Goal: Register for event/course

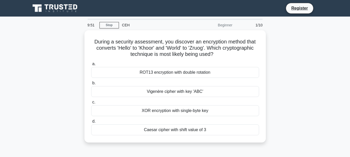
click at [125, 24] on div "CEH" at bounding box center [154, 25] width 71 height 10
click at [306, 76] on div "During a security assessment, you discover an encryption method that converts '…" at bounding box center [174, 89] width 295 height 119
click at [105, 27] on link "Stop" at bounding box center [108, 25] width 19 height 6
click at [297, 6] on link "Register" at bounding box center [299, 8] width 23 height 6
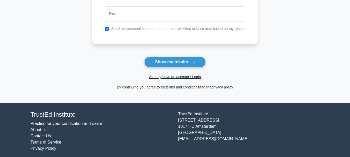
scroll to position [103, 0]
